Goal: Transaction & Acquisition: Purchase product/service

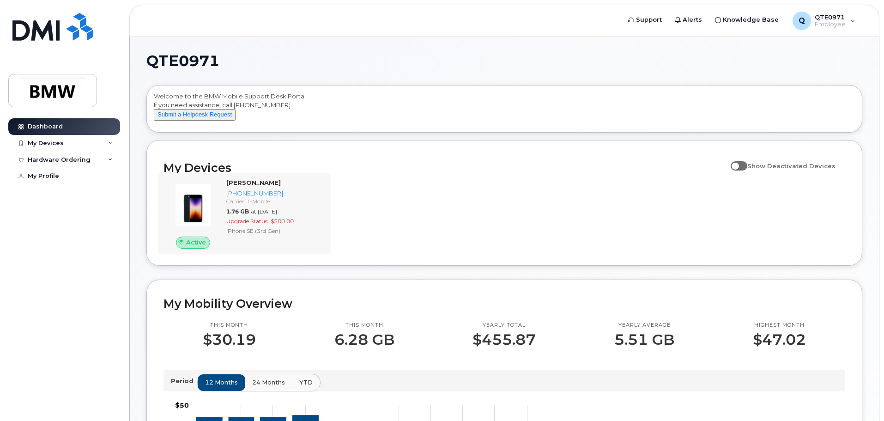
click at [260, 184] on div "Active [PERSON_NAME] [PHONE_NUMBER] Carrier: T-Mobile 1.76 GB at [DATE] Upgrade…" at bounding box center [244, 213] width 173 height 81
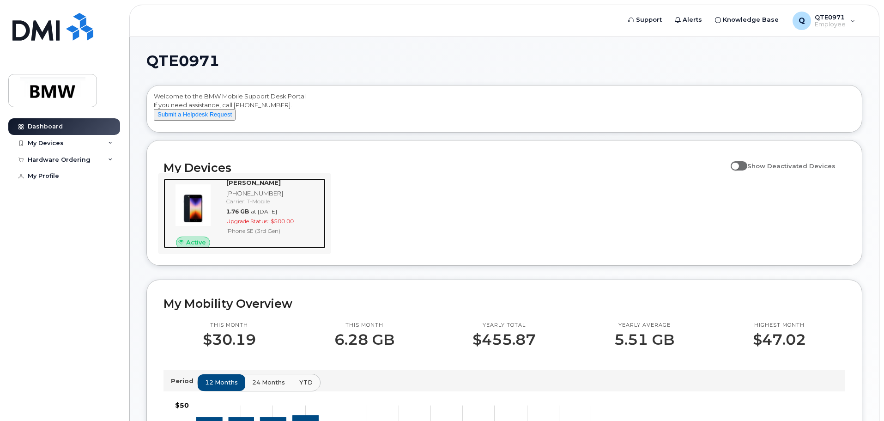
click at [266, 186] on strong "[PERSON_NAME]" at bounding box center [253, 182] width 54 height 7
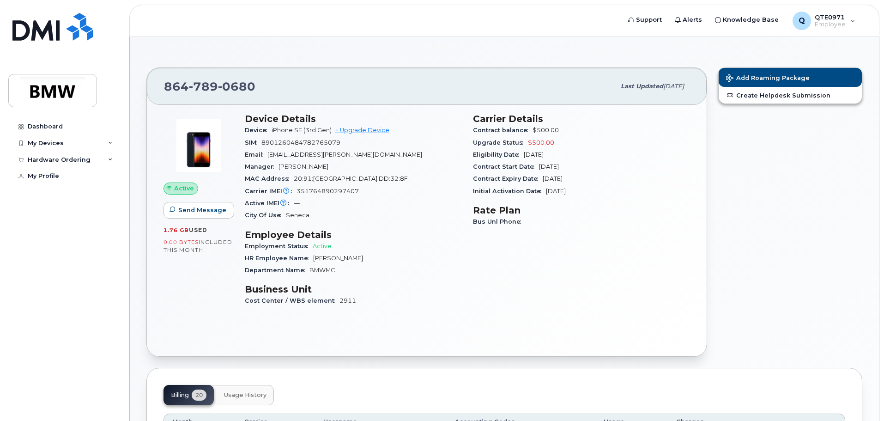
click at [366, 137] on div "SIM 8901260484782765079" at bounding box center [353, 143] width 217 height 12
click at [366, 132] on link "+ Upgrade Device" at bounding box center [362, 129] width 54 height 7
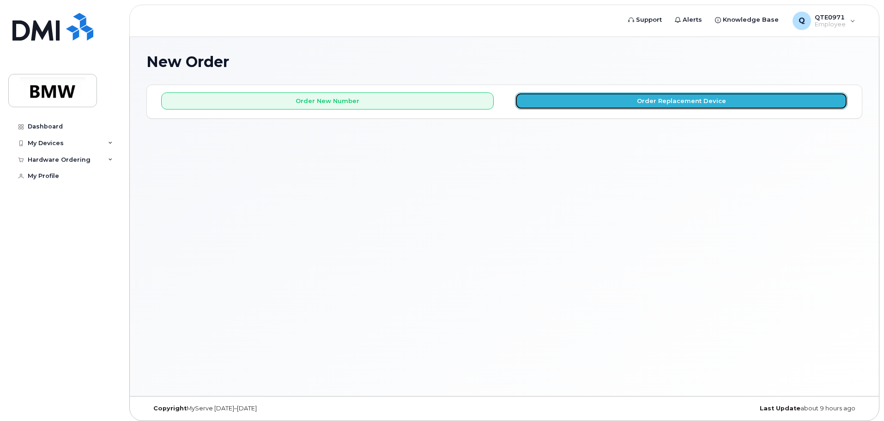
click at [607, 105] on button "Order Replacement Device" at bounding box center [681, 100] width 332 height 17
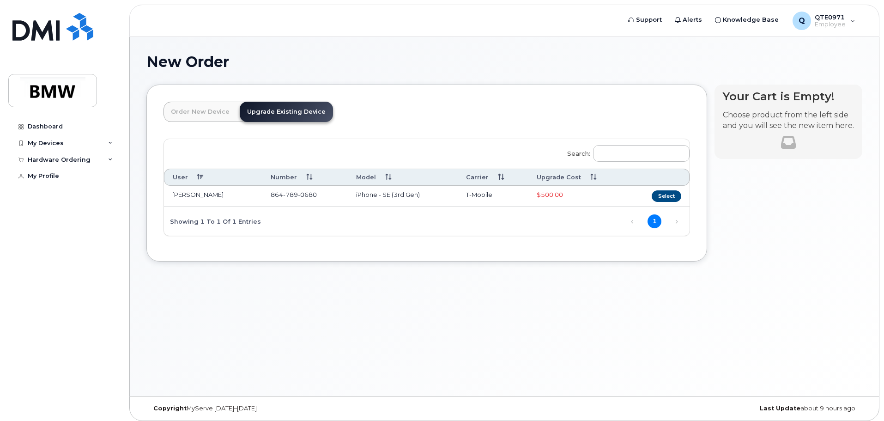
click at [361, 194] on td "iPhone - SE (3rd Gen)" at bounding box center [403, 196] width 110 height 21
click at [660, 198] on button "Select" at bounding box center [666, 196] width 30 height 12
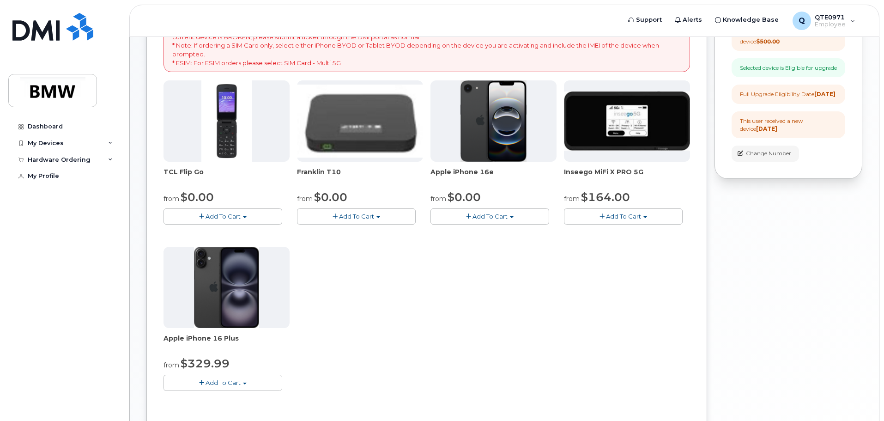
scroll to position [185, 0]
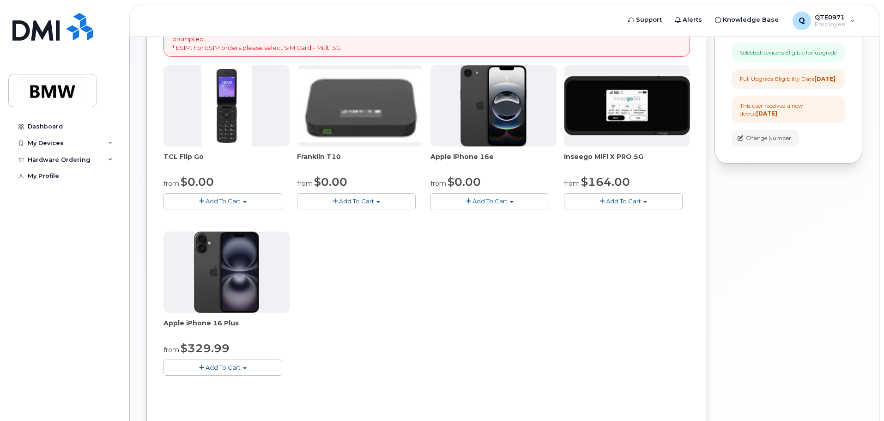
click at [337, 132] on img at bounding box center [360, 105] width 126 height 73
click at [330, 157] on span "Franklin T10" at bounding box center [360, 161] width 126 height 18
click at [319, 180] on span "$0.00" at bounding box center [330, 181] width 33 height 13
click at [383, 205] on button "Add To Cart" at bounding box center [356, 201] width 119 height 16
click at [445, 239] on div "TCL Flip Go from $0.00 Add To Cart $0.00 - 30 month Upgrade $96.00 - Full Price…" at bounding box center [426, 227] width 526 height 325
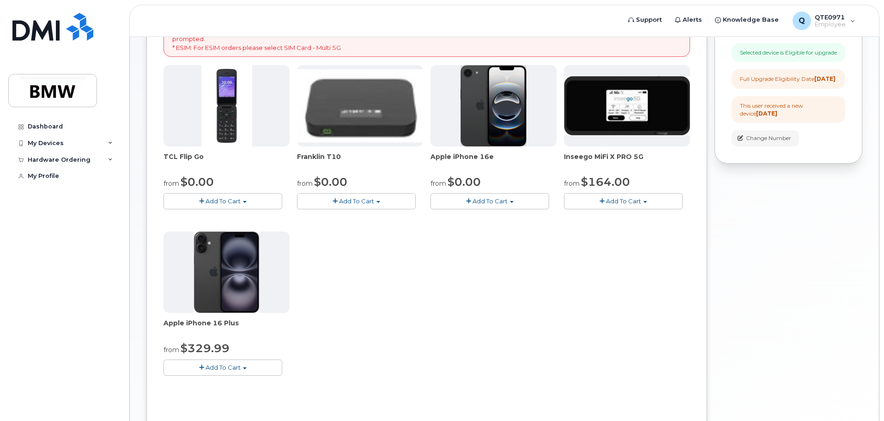
click at [351, 114] on img at bounding box center [360, 105] width 126 height 73
click at [330, 129] on img at bounding box center [360, 105] width 126 height 73
click at [324, 151] on div "Franklin T10 from $0.00 Add To Cart $0.00 - 30 month Upgrade $90.00 - Full Pric…" at bounding box center [360, 137] width 126 height 144
click at [324, 156] on span "Franklin T10" at bounding box center [360, 161] width 126 height 18
click at [344, 202] on span "Add To Cart" at bounding box center [356, 200] width 35 height 7
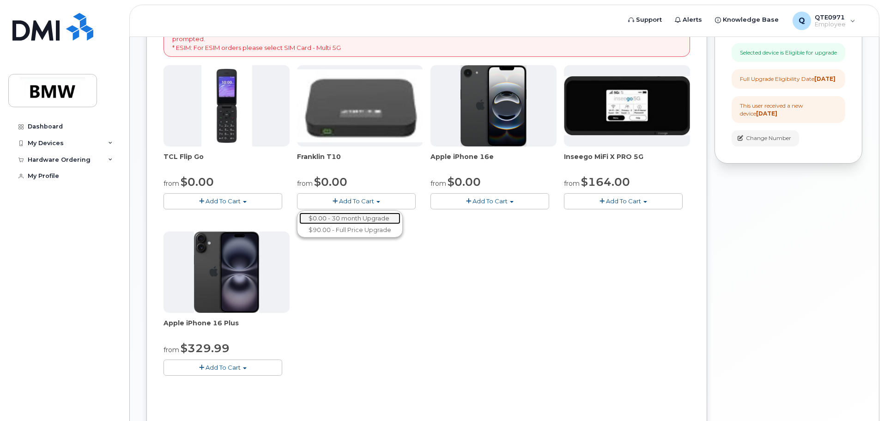
click at [364, 221] on link "$0.00 - 30 month Upgrade" at bounding box center [349, 218] width 101 height 12
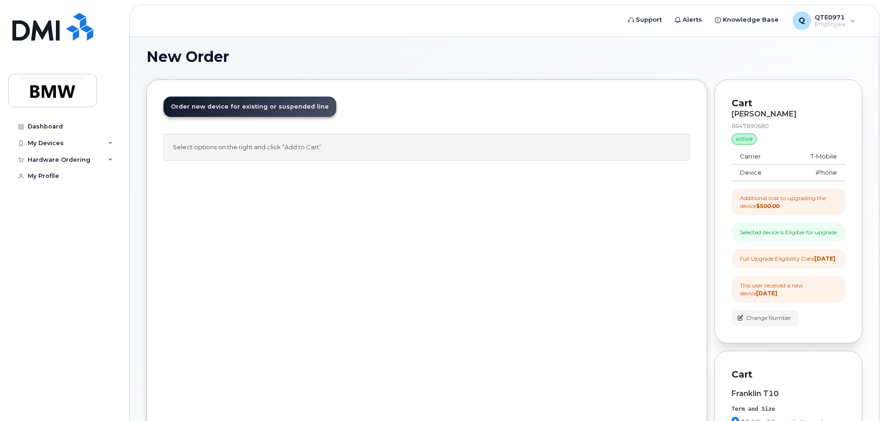
scroll to position [0, 0]
